Goal: Use online tool/utility: Utilize a website feature to perform a specific function

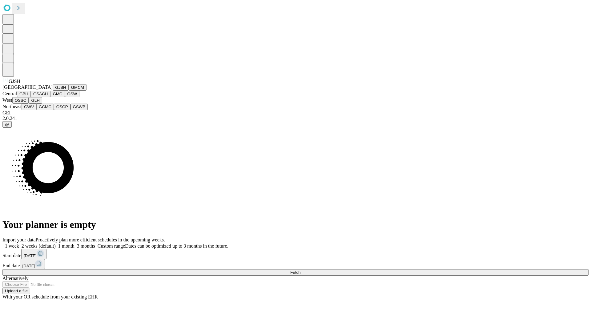
click at [53, 91] on button "GJSH" at bounding box center [61, 87] width 16 height 6
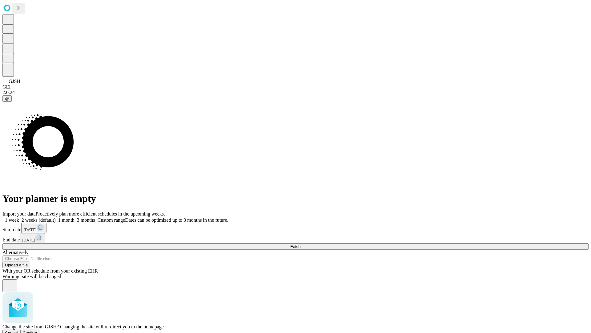
click at [37, 330] on span "Confirm" at bounding box center [30, 332] width 14 height 5
click at [19, 217] on label "1 week" at bounding box center [10, 219] width 17 height 5
click at [301, 244] on span "Fetch" at bounding box center [295, 246] width 10 height 5
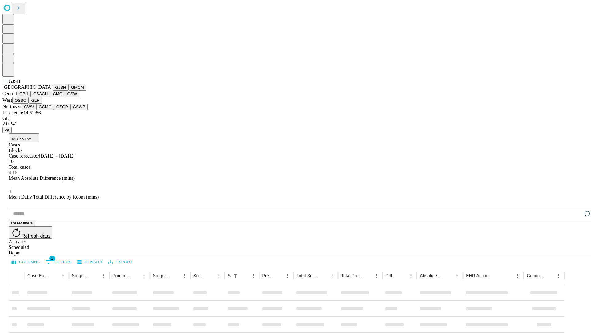
click at [69, 91] on button "GMCM" at bounding box center [78, 87] width 18 height 6
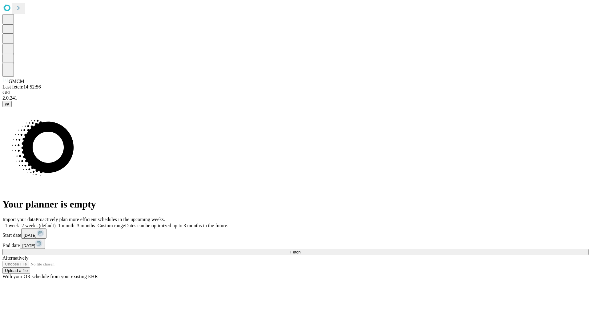
click at [19, 223] on label "1 week" at bounding box center [10, 225] width 17 height 5
click at [301, 250] on span "Fetch" at bounding box center [295, 252] width 10 height 5
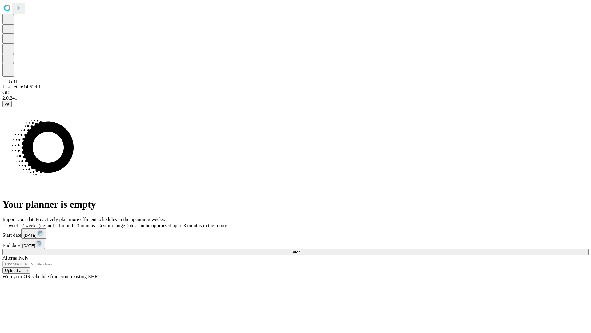
click at [19, 223] on label "1 week" at bounding box center [10, 225] width 17 height 5
click at [301, 250] on span "Fetch" at bounding box center [295, 252] width 10 height 5
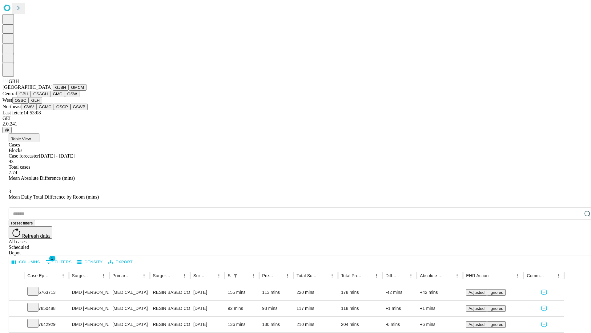
click at [48, 97] on button "GSACH" at bounding box center [40, 94] width 19 height 6
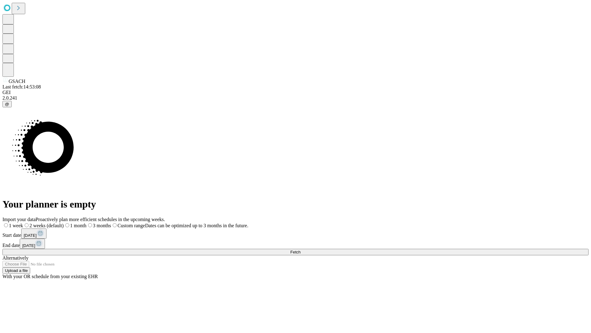
click at [23, 223] on label "1 week" at bounding box center [12, 225] width 21 height 5
click at [301, 250] on span "Fetch" at bounding box center [295, 252] width 10 height 5
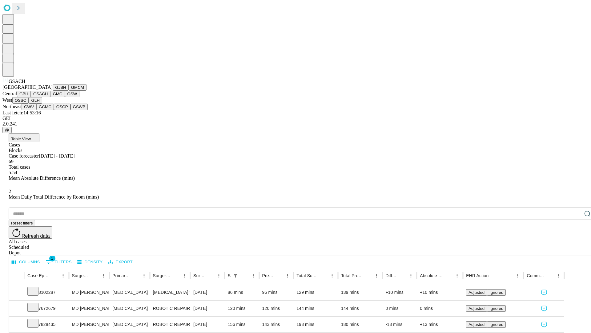
click at [50, 97] on button "GMC" at bounding box center [57, 94] width 14 height 6
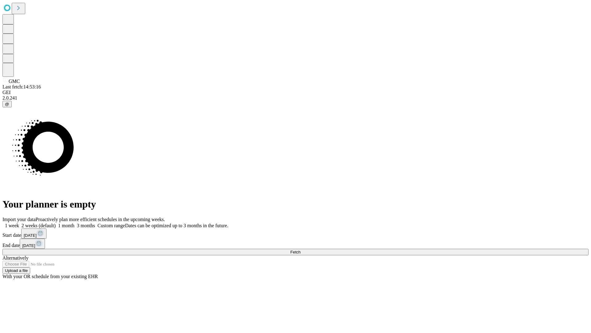
click at [19, 223] on label "1 week" at bounding box center [10, 225] width 17 height 5
click at [301, 250] on span "Fetch" at bounding box center [295, 252] width 10 height 5
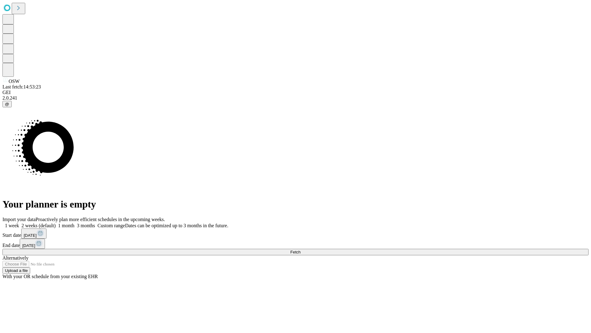
click at [19, 223] on label "1 week" at bounding box center [10, 225] width 17 height 5
click at [301, 250] on span "Fetch" at bounding box center [295, 252] width 10 height 5
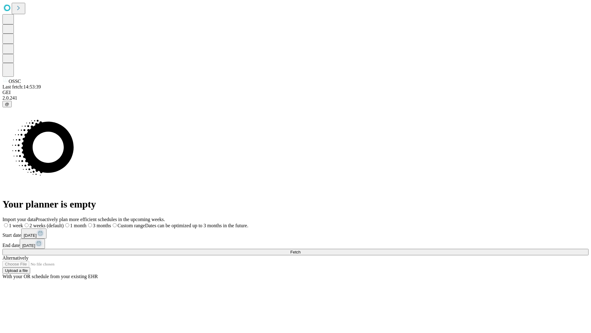
click at [23, 223] on label "1 week" at bounding box center [12, 225] width 21 height 5
click at [301, 250] on span "Fetch" at bounding box center [295, 252] width 10 height 5
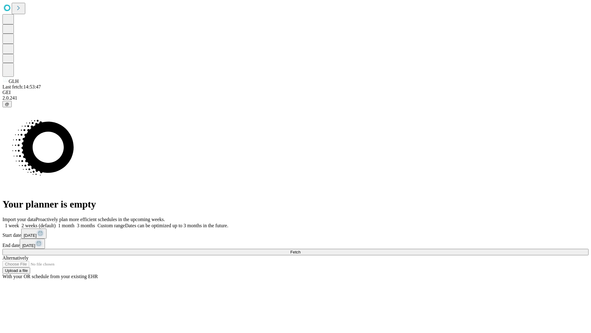
click at [19, 223] on label "1 week" at bounding box center [10, 225] width 17 height 5
click at [301, 250] on span "Fetch" at bounding box center [295, 252] width 10 height 5
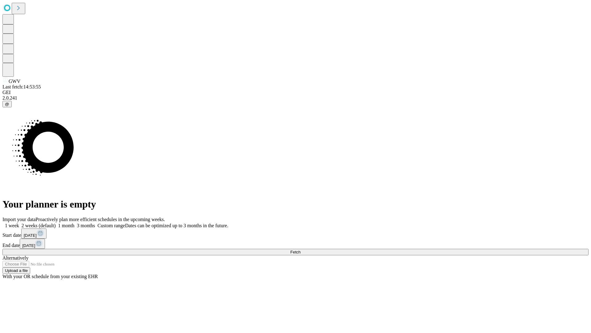
click at [19, 223] on label "1 week" at bounding box center [10, 225] width 17 height 5
click at [301, 250] on span "Fetch" at bounding box center [295, 252] width 10 height 5
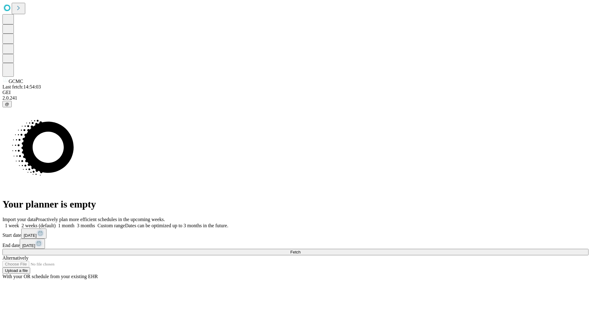
click at [19, 223] on label "1 week" at bounding box center [10, 225] width 17 height 5
click at [301, 250] on span "Fetch" at bounding box center [295, 252] width 10 height 5
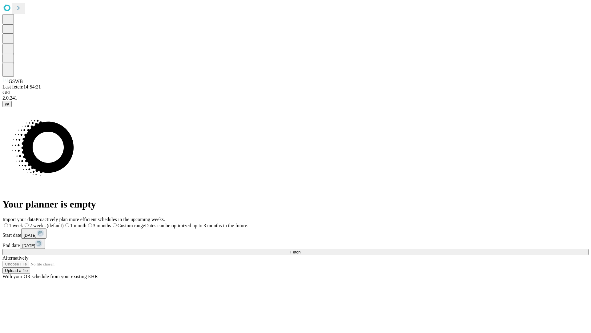
click at [23, 223] on label "1 week" at bounding box center [12, 225] width 21 height 5
click at [301, 250] on span "Fetch" at bounding box center [295, 252] width 10 height 5
